Goal: Task Accomplishment & Management: Complete application form

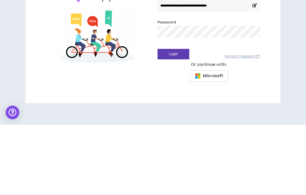
scroll to position [23, 0]
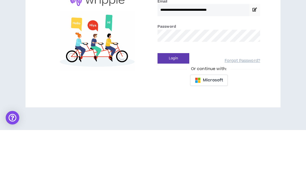
click at [176, 118] on button "Login" at bounding box center [173, 123] width 32 height 10
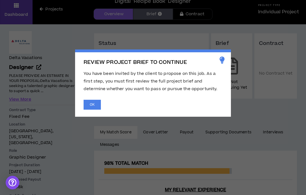
click at [94, 106] on button "OK" at bounding box center [92, 105] width 17 height 10
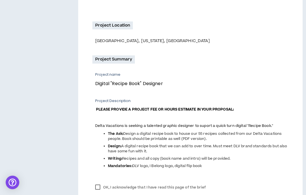
scroll to position [153, 0]
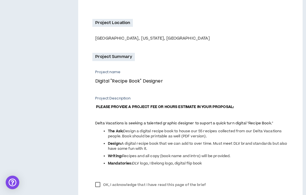
click at [98, 184] on label "OK, I acknowledge that I have read this page of the brief" at bounding box center [150, 185] width 116 height 8
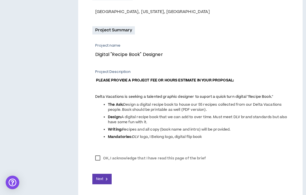
scroll to position [180, 0]
click at [99, 179] on span "Next" at bounding box center [99, 178] width 7 height 5
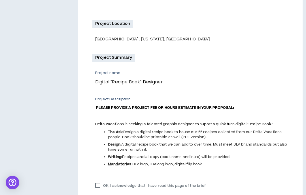
scroll to position [203, 0]
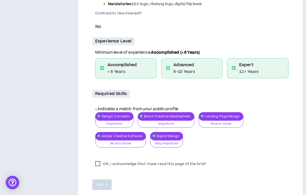
scroll to position [225, 0]
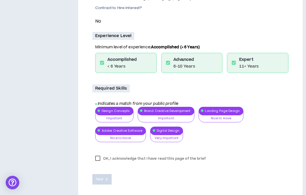
click at [96, 160] on label "OK, I acknowledge that I have read this page of the brief" at bounding box center [150, 159] width 116 height 8
click at [102, 180] on span "Next" at bounding box center [99, 179] width 7 height 5
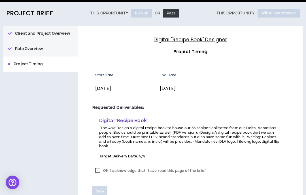
scroll to position [45, 0]
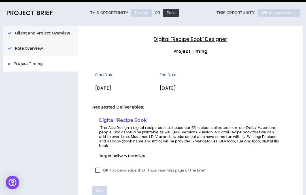
click at [99, 166] on label "OK, I acknowledge that I have read this page of the brief" at bounding box center [150, 170] width 116 height 8
click at [99, 190] on button "Save" at bounding box center [99, 191] width 15 height 10
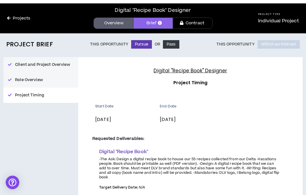
scroll to position [0, 0]
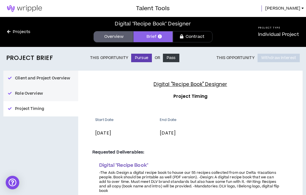
click at [139, 59] on button "Pursue" at bounding box center [141, 58] width 21 height 8
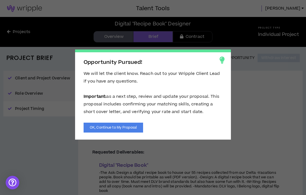
click at [121, 127] on button "OK, Continue to My Proposal" at bounding box center [113, 128] width 59 height 10
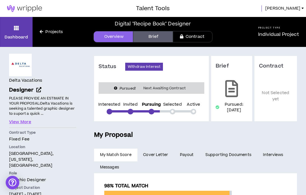
click at [295, 11] on span "[PERSON_NAME]" at bounding box center [282, 8] width 35 height 6
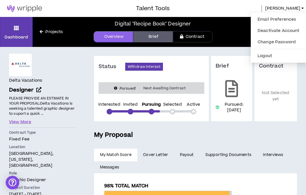
click at [269, 59] on button "Logout" at bounding box center [278, 56] width 49 height 8
